Goal: Information Seeking & Learning: Learn about a topic

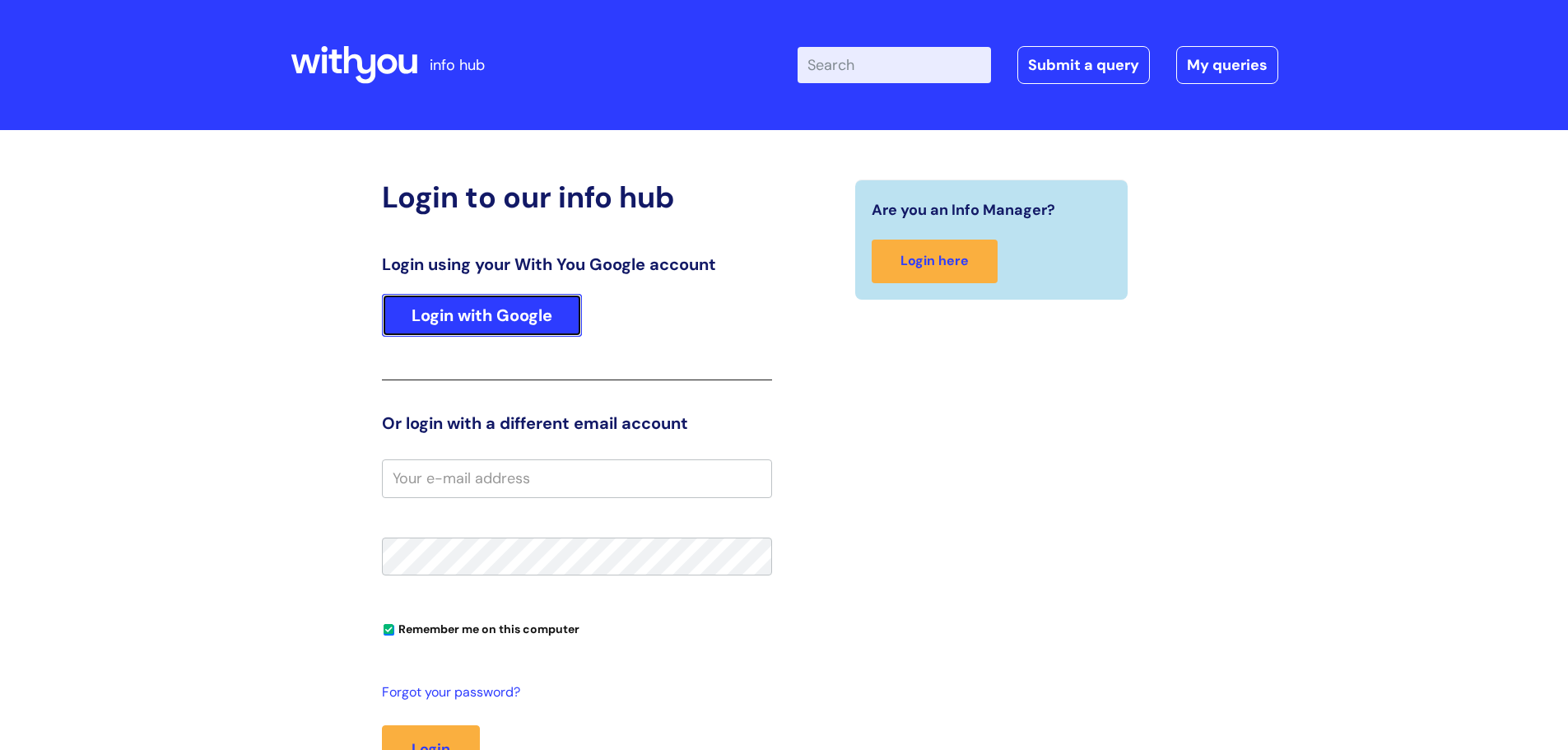
click at [479, 305] on link "Login with Google" at bounding box center [482, 316] width 200 height 43
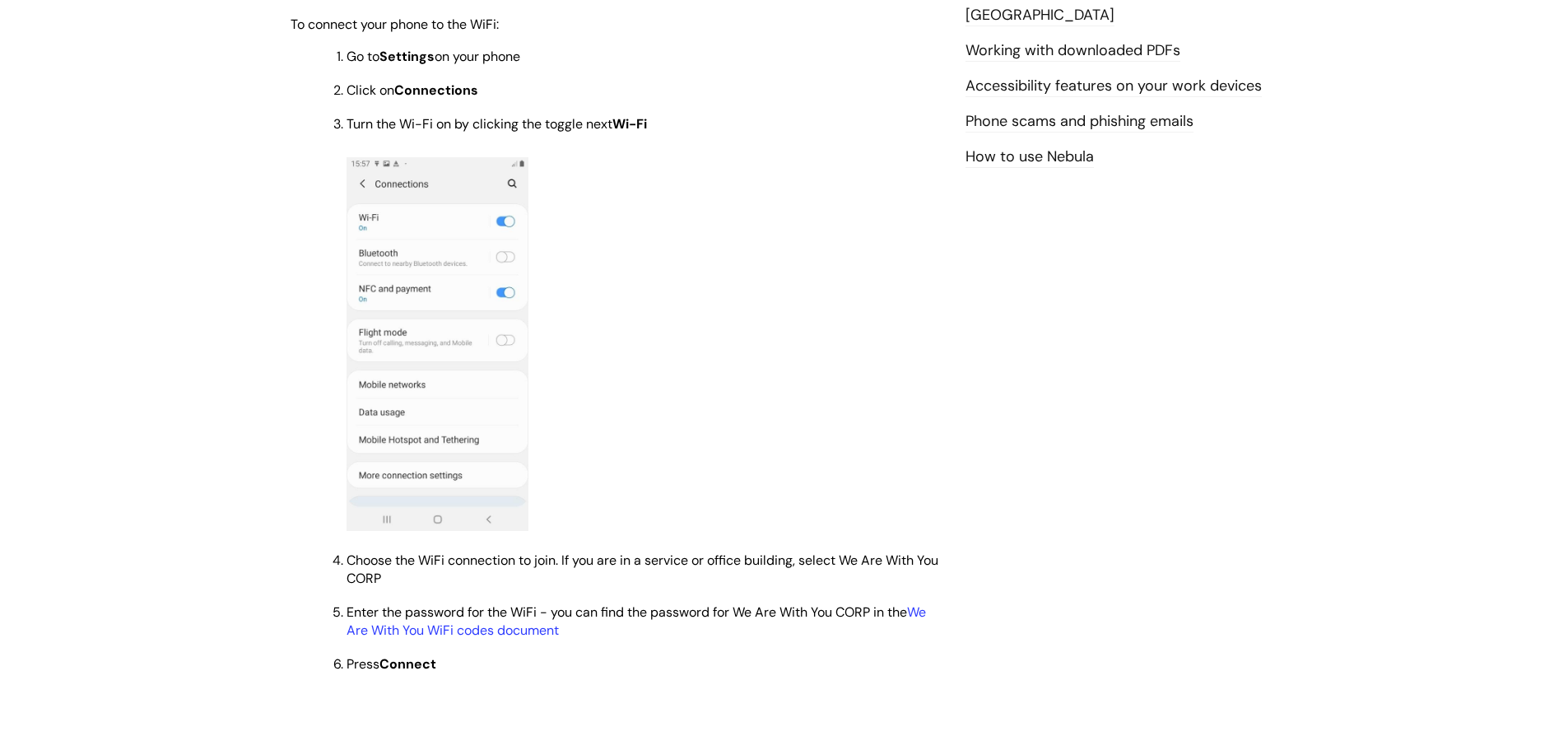
scroll to position [1317, 0]
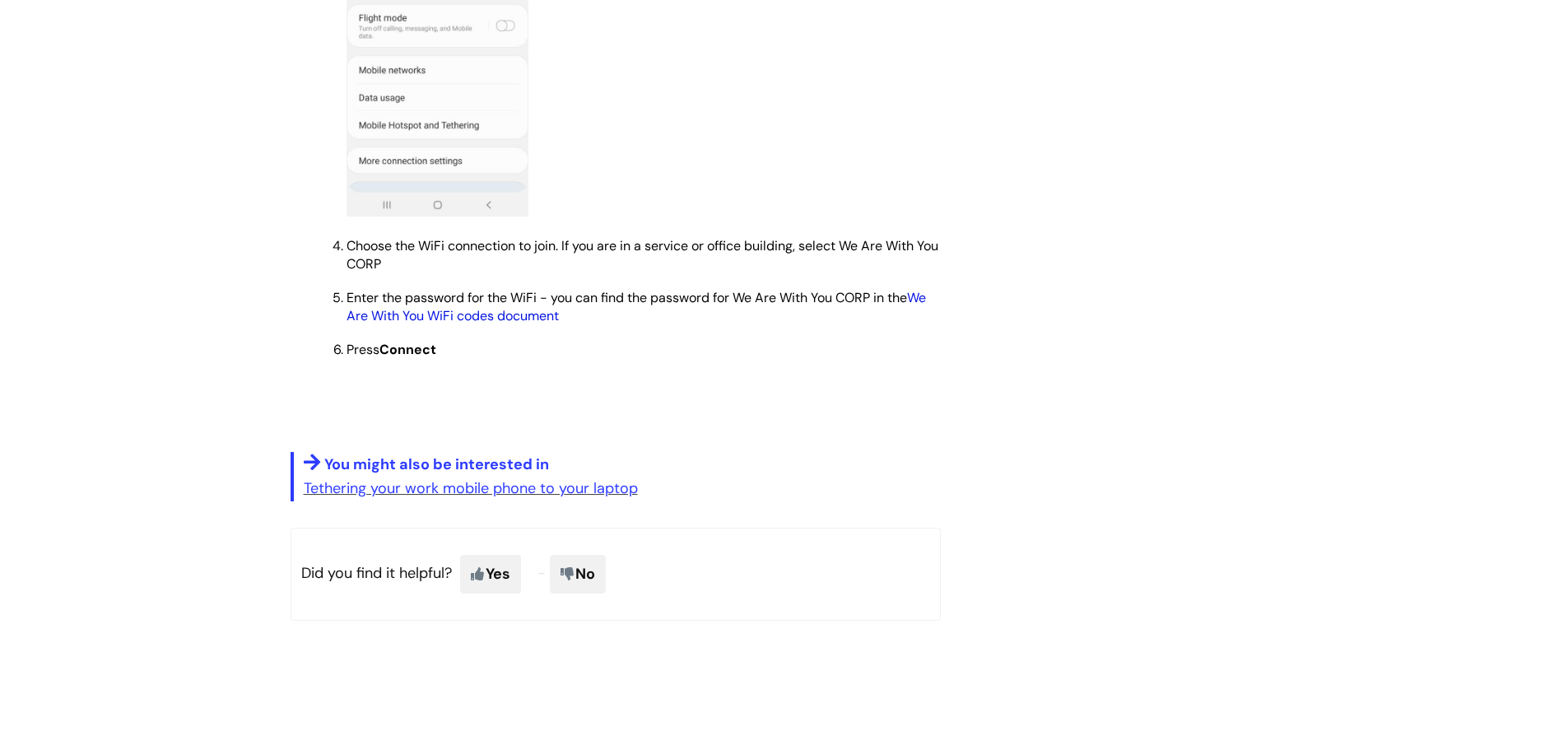
click at [526, 323] on link "We Are With You WiFi codes document" at bounding box center [636, 306] width 580 height 35
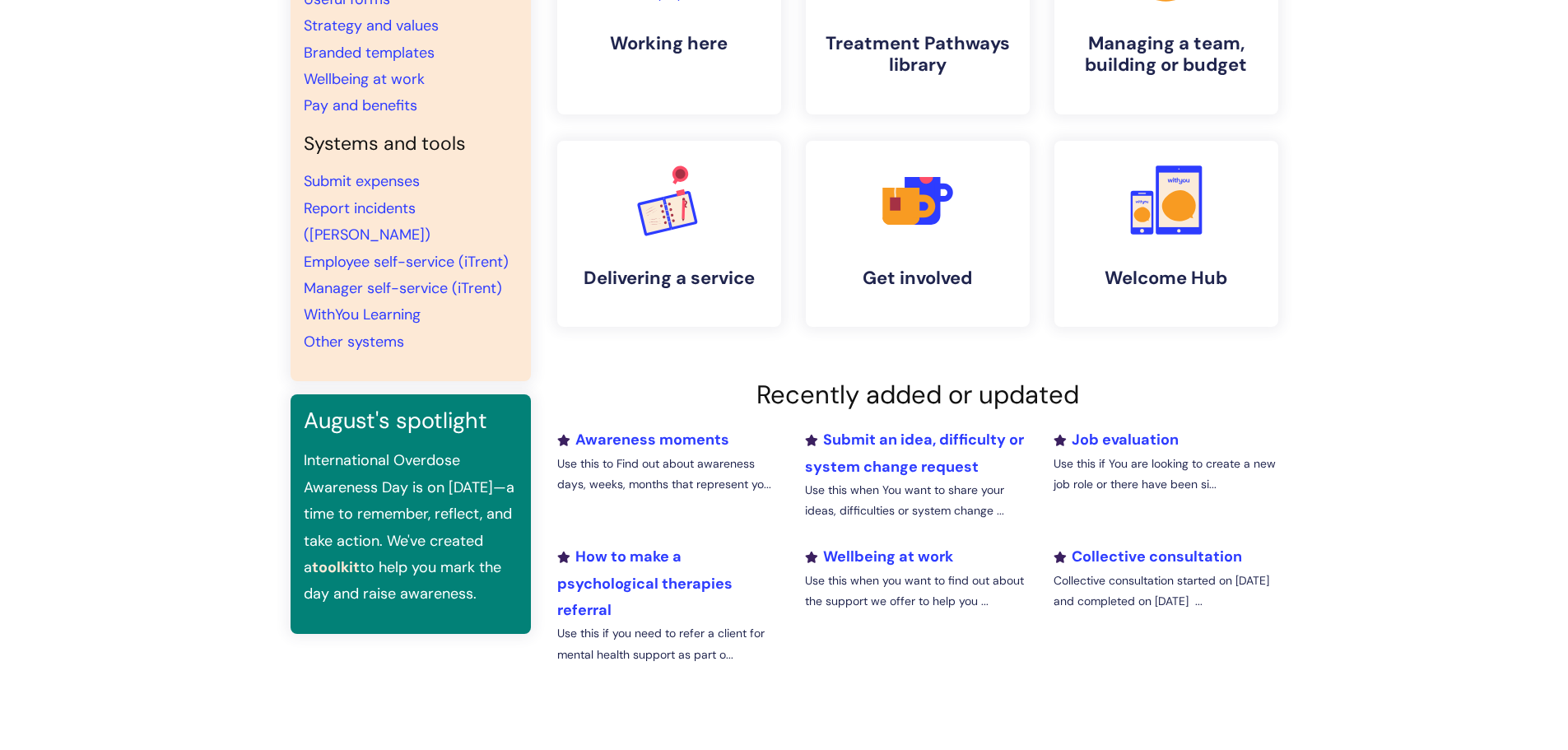
scroll to position [329, 0]
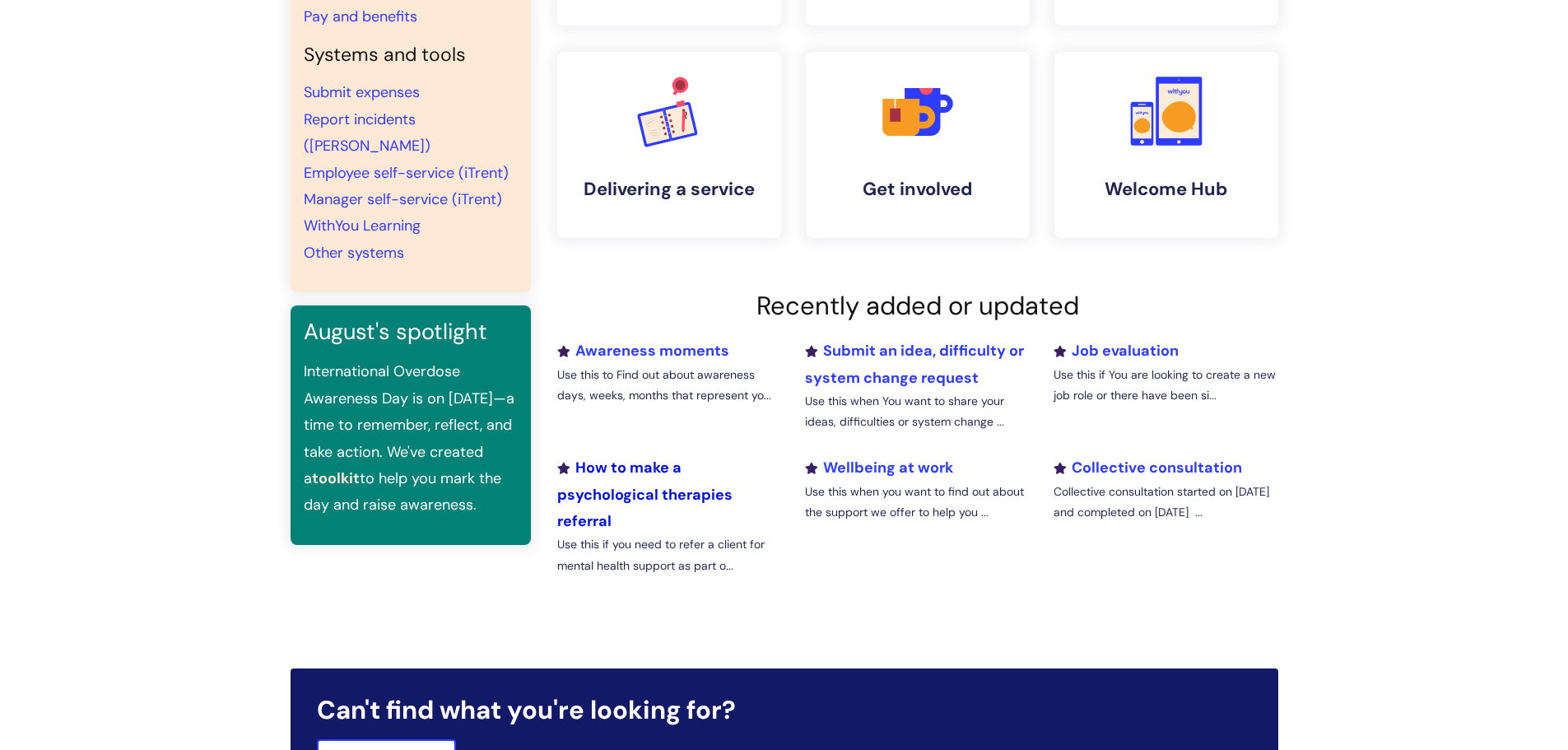
click at [657, 501] on link "How to make a psychological therapies referral" at bounding box center [645, 494] width 175 height 73
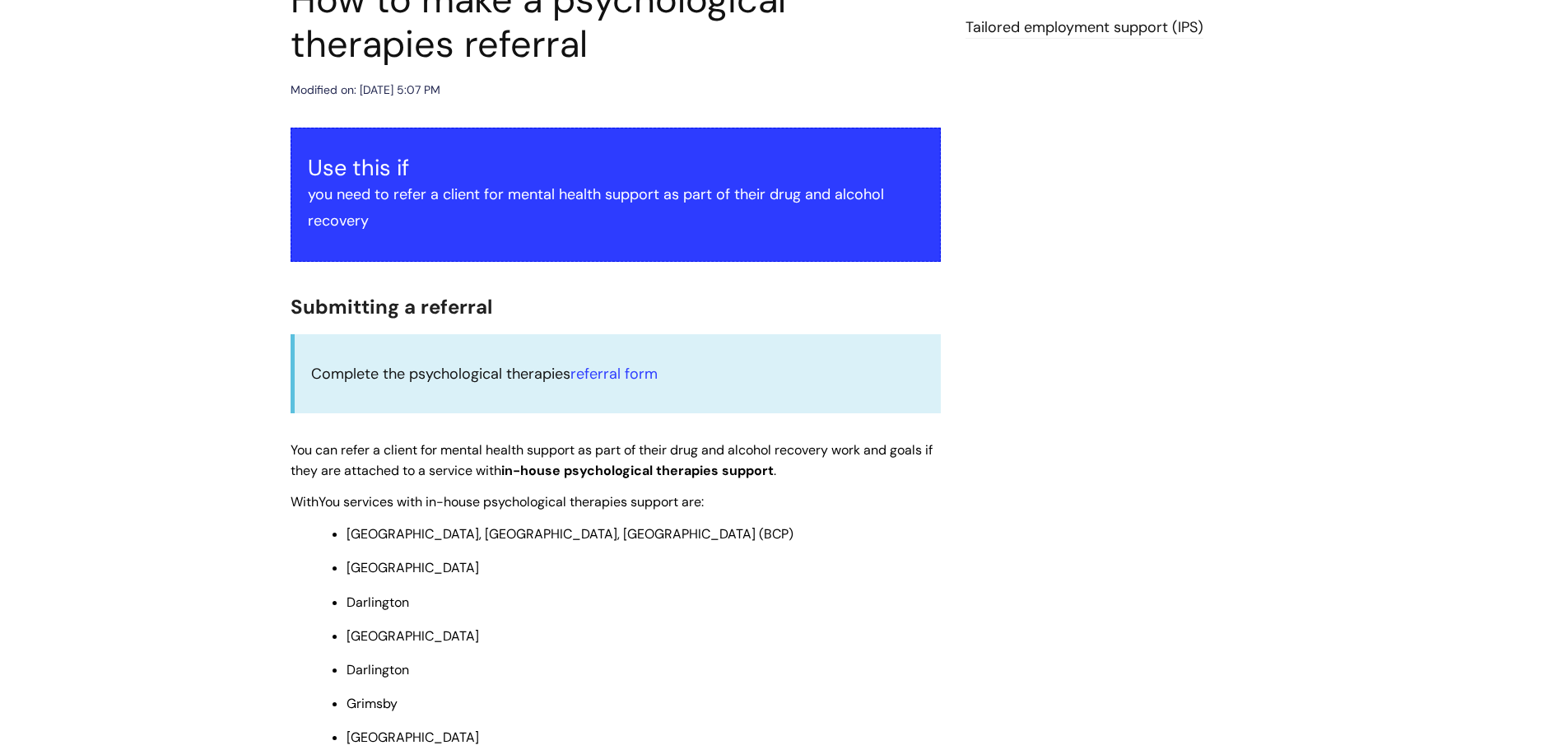
scroll to position [329, 0]
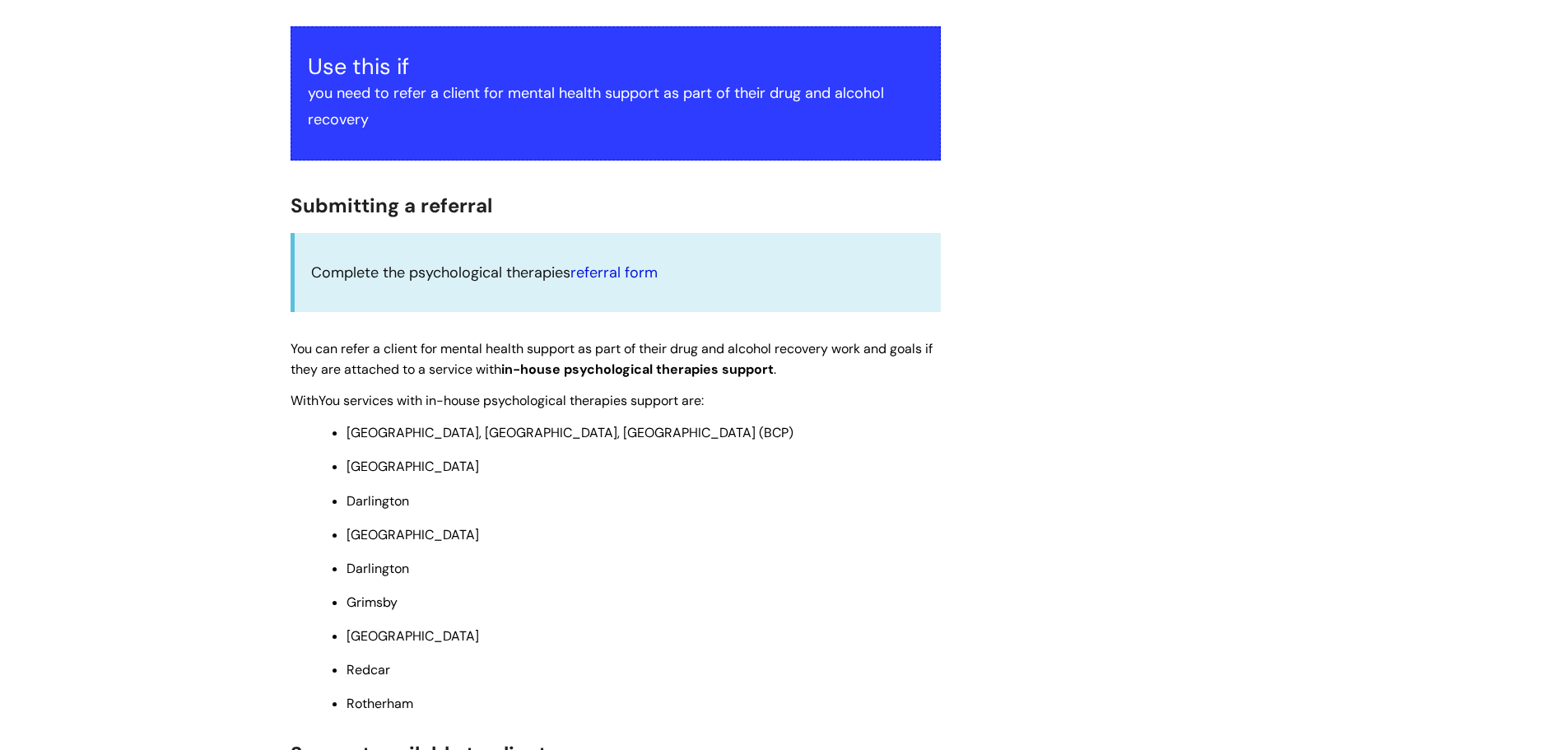
click at [643, 280] on link "referral form" at bounding box center [613, 272] width 87 height 20
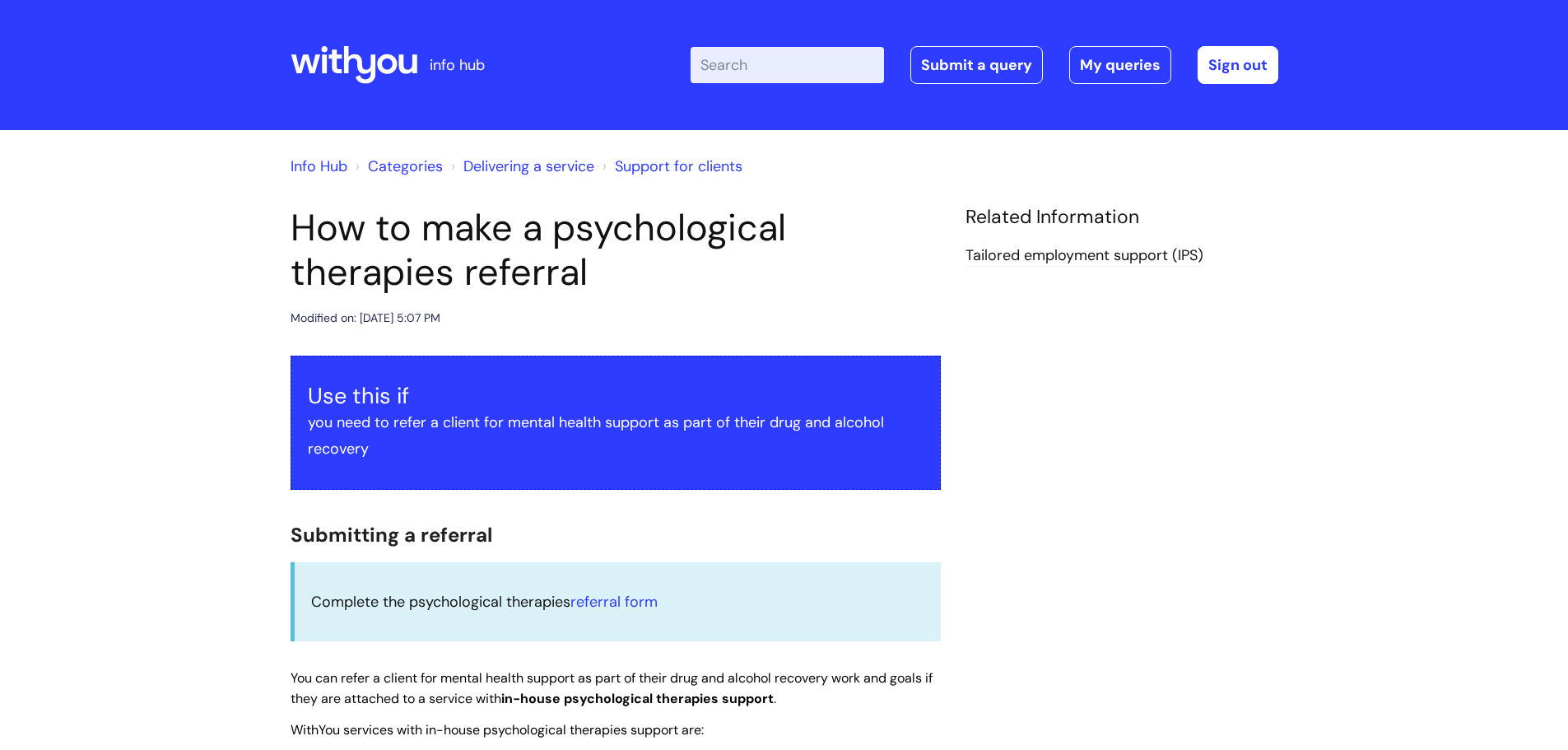
scroll to position [329, 0]
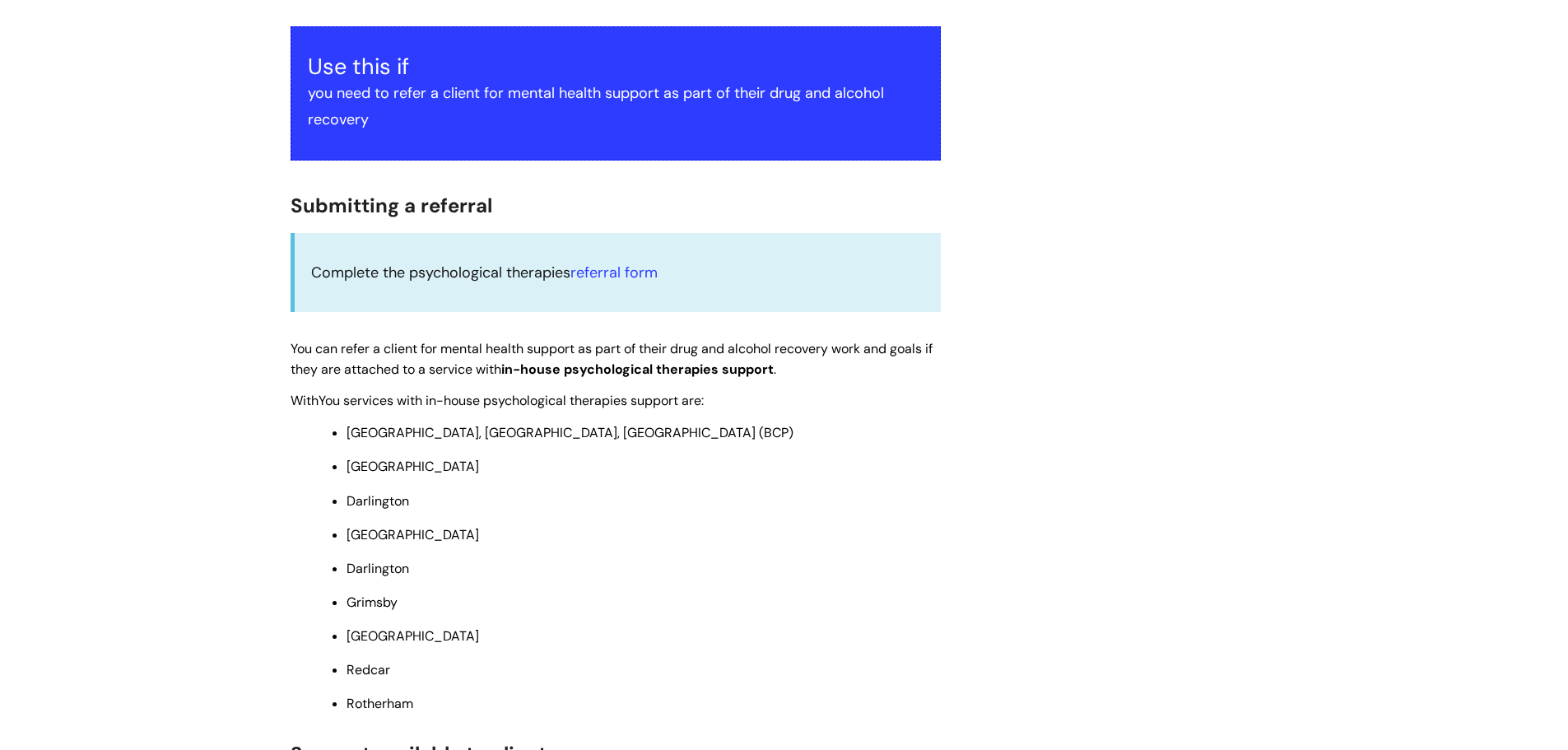
click at [160, 95] on div "Info Hub Categories Delivering a service Support for clients How to make a psyc…" at bounding box center [784, 604] width 1568 height 1607
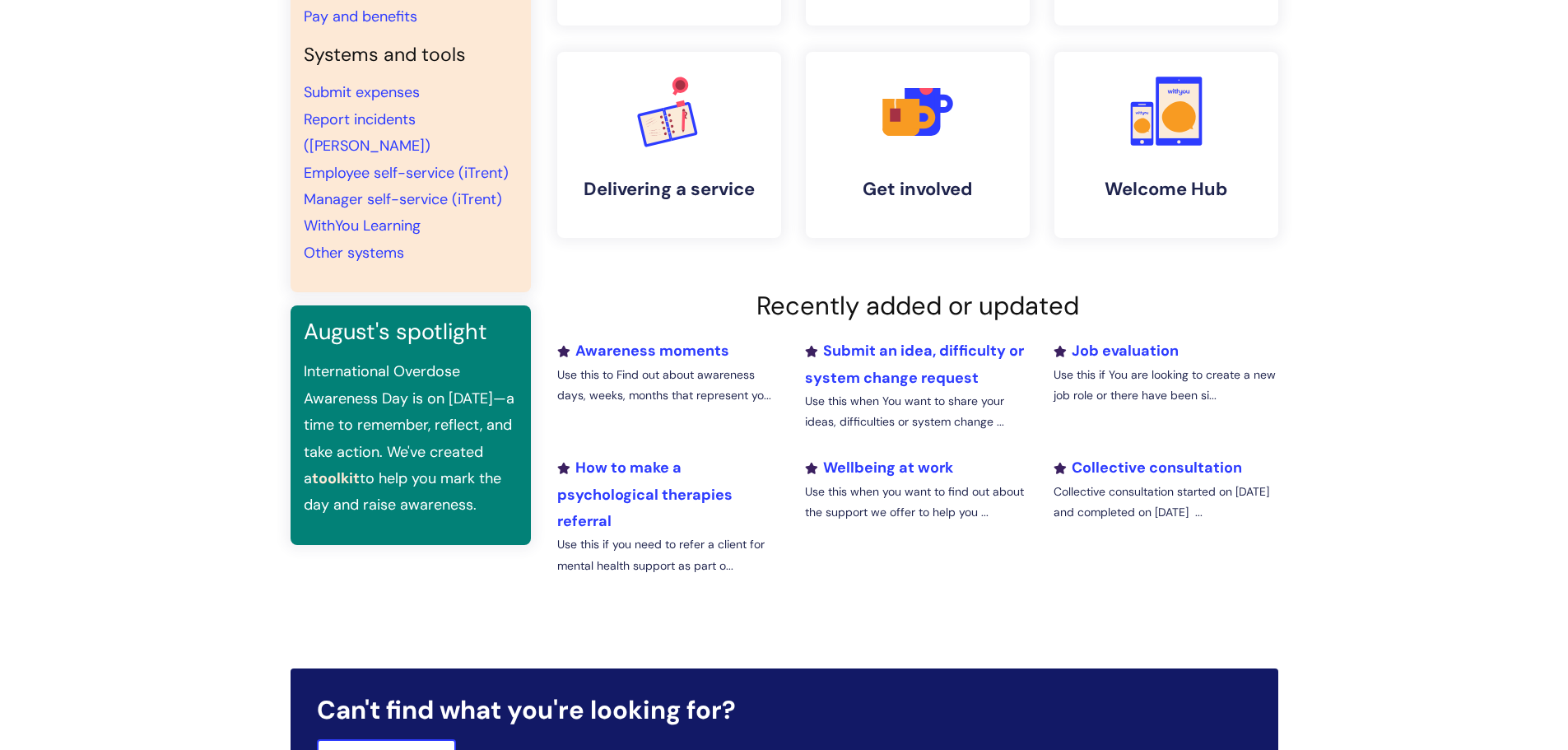
scroll to position [329, 0]
click at [136, 390] on div "Quick links Our policies Useful forms Strategy and values Branded templates Wel…" at bounding box center [784, 234] width 1568 height 868
click at [1086, 464] on link "Collective consultation" at bounding box center [1147, 467] width 188 height 20
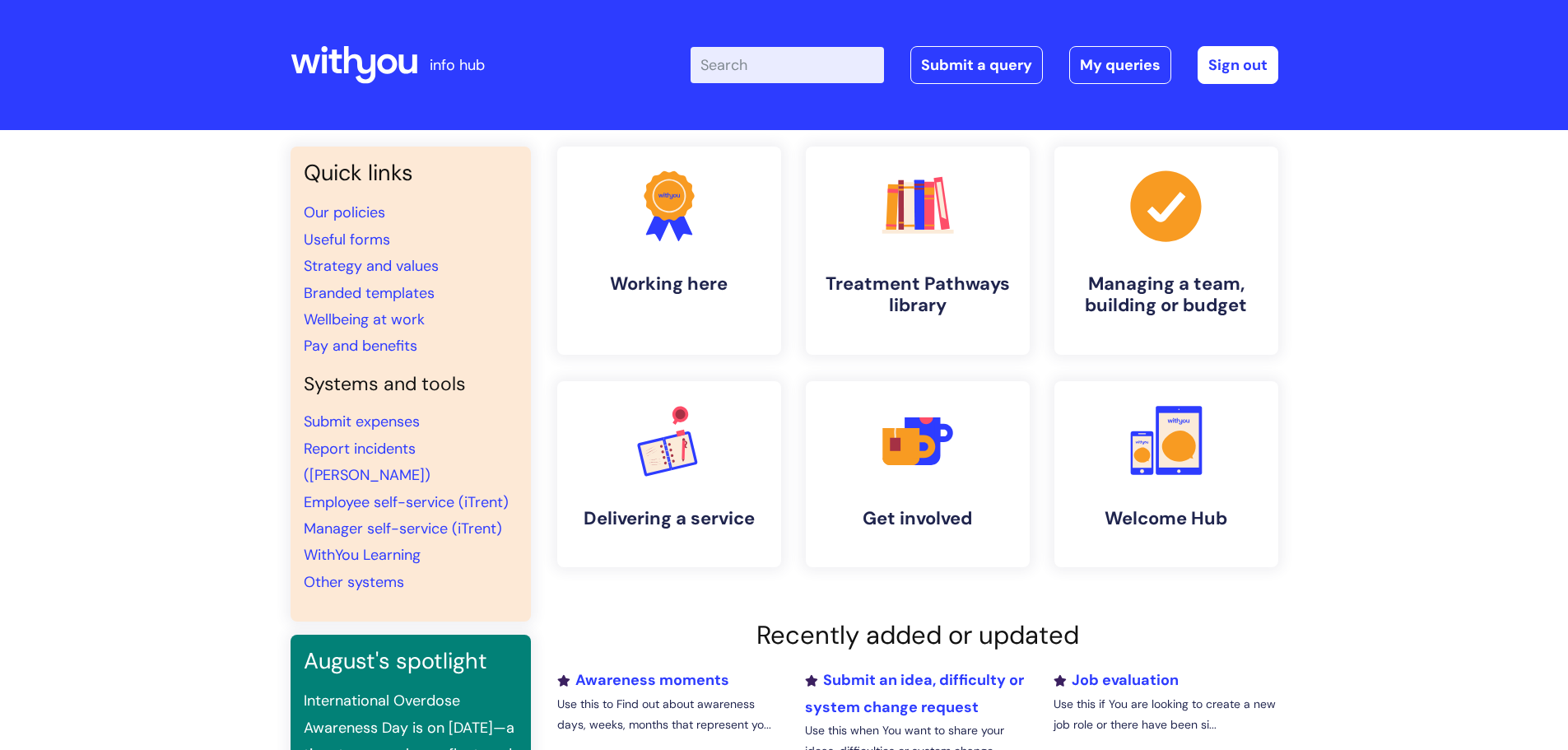
scroll to position [329, 0]
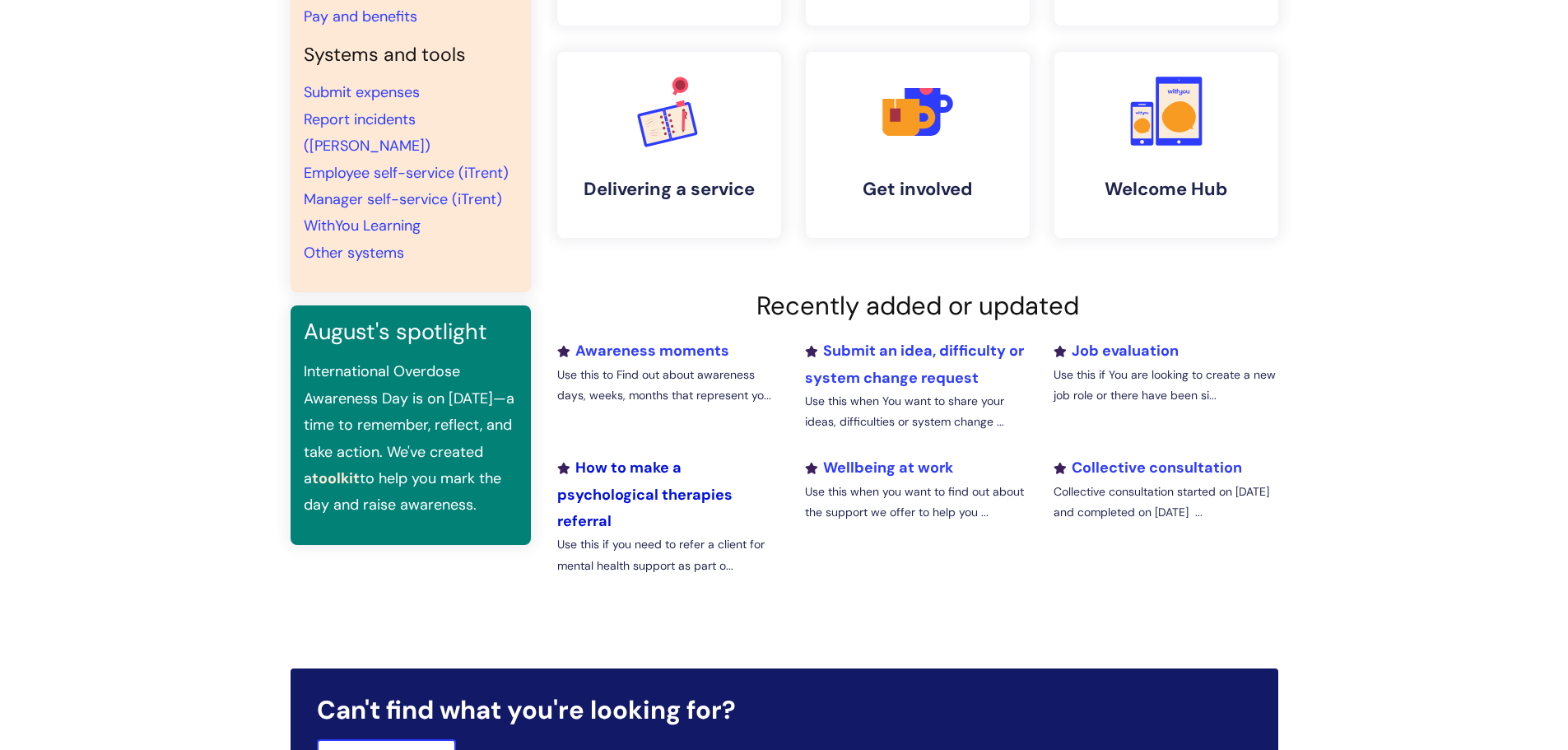
click at [643, 494] on link "How to make a psychological therapies referral" at bounding box center [645, 494] width 175 height 73
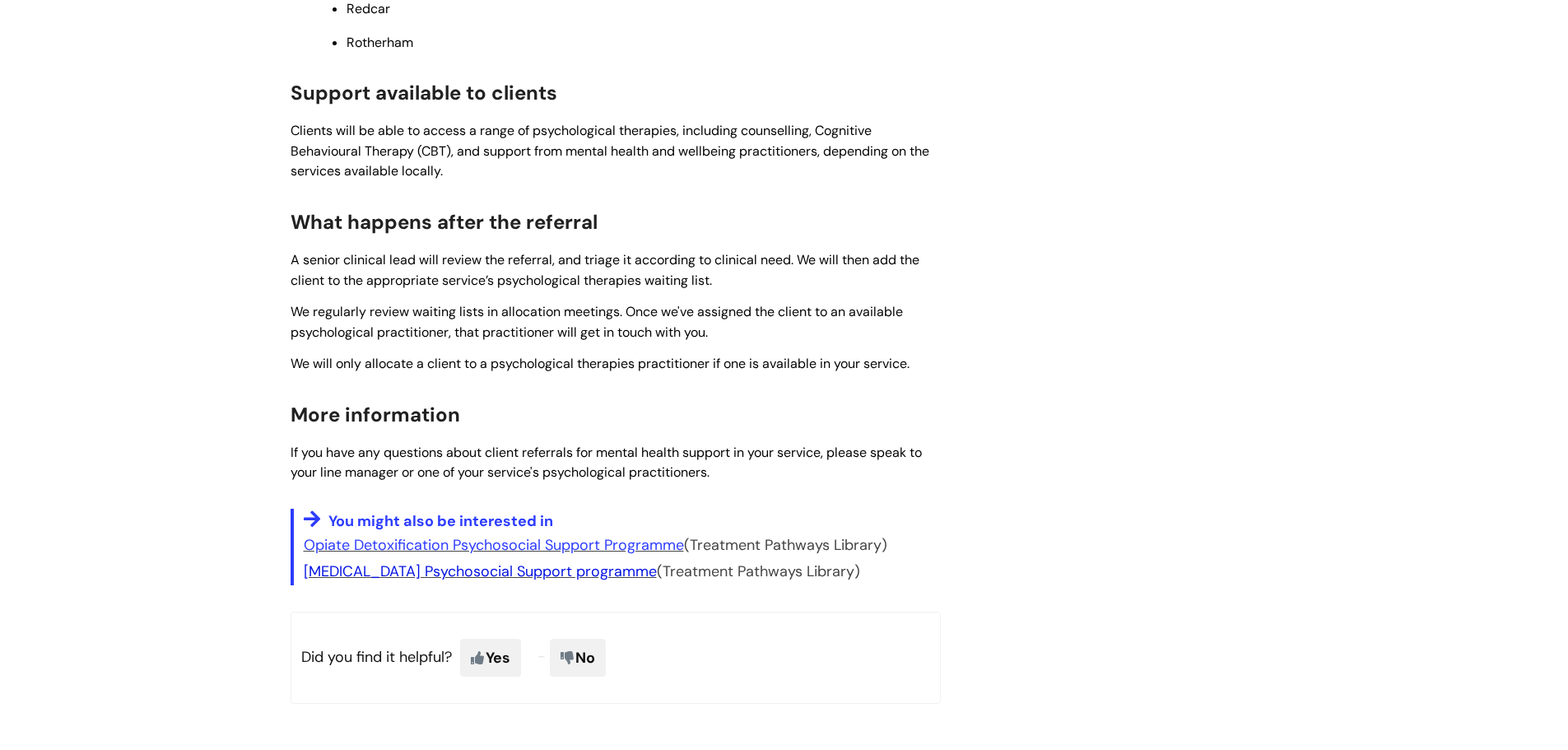
scroll to position [1220, 0]
